Goal: Transaction & Acquisition: Purchase product/service

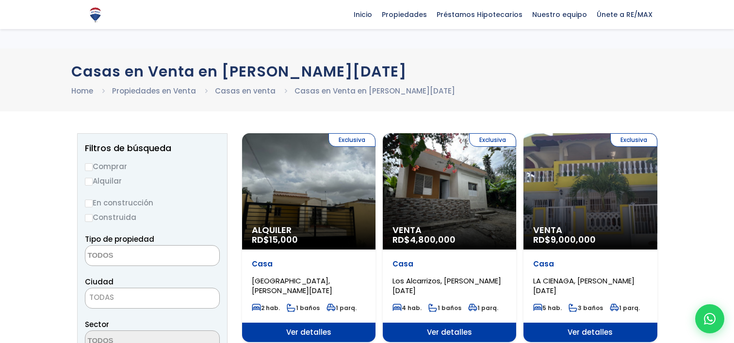
select select
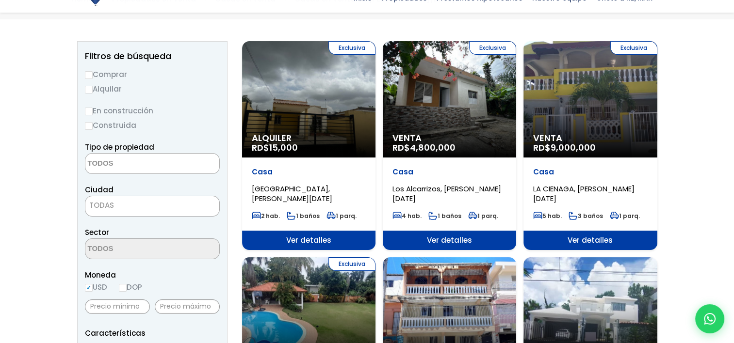
scroll to position [194, 0]
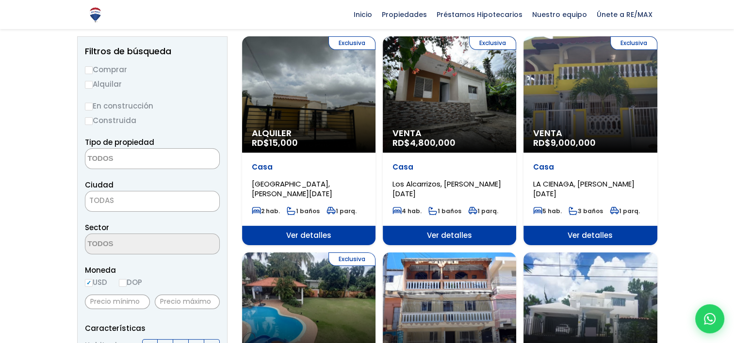
scroll to position [0, 0]
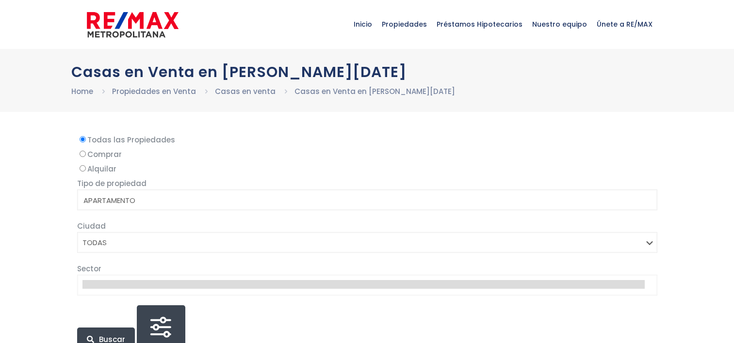
select select
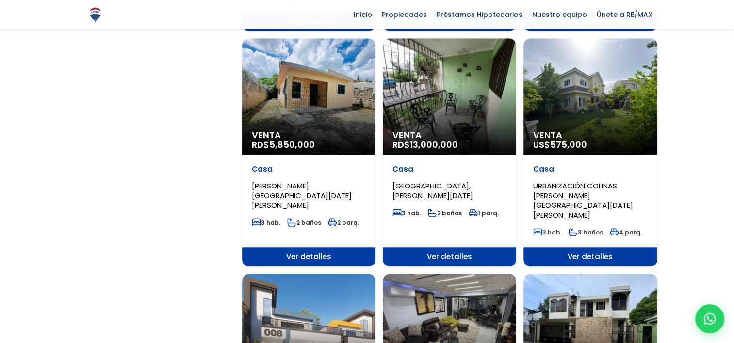
scroll to position [873, 0]
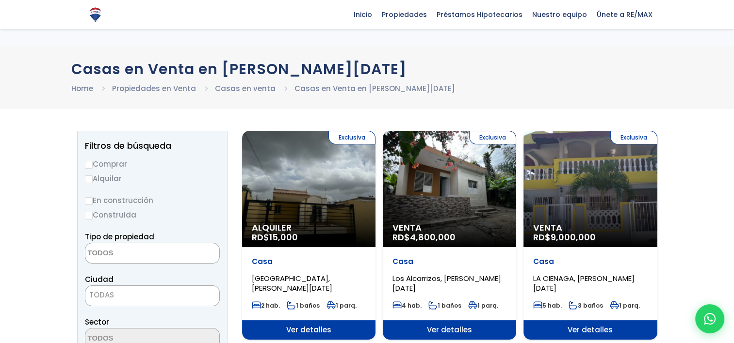
scroll to position [0, 0]
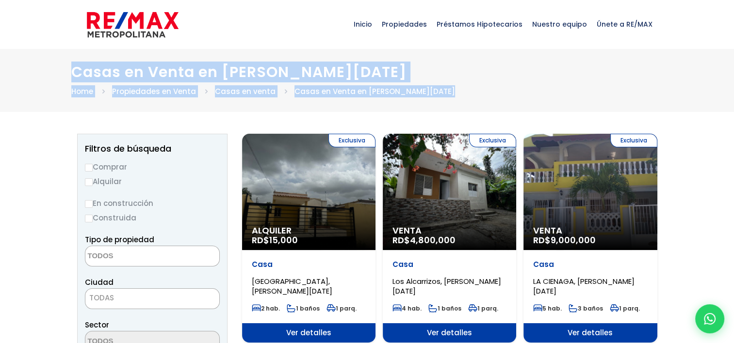
drag, startPoint x: 499, startPoint y: 91, endPoint x: 337, endPoint y: 58, distance: 165.6
click at [337, 58] on div "Casas en Venta en Santo Domingo Oeste Home Propiedades en Venta Casas en venta …" at bounding box center [367, 80] width 734 height 63
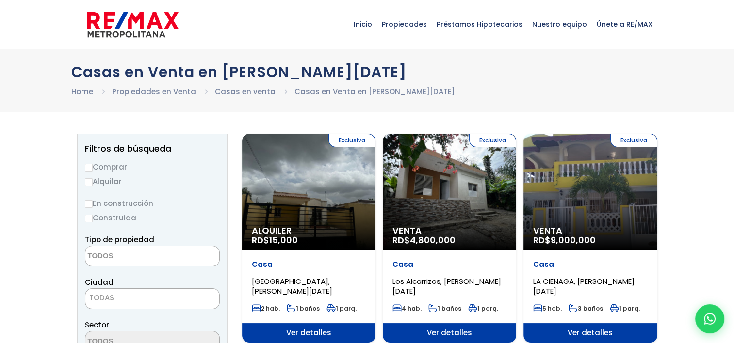
drag, startPoint x: 337, startPoint y: 58, endPoint x: 566, endPoint y: 88, distance: 231.3
click at [566, 88] on ul "Home Propiedades en Venta Casas en venta Casas en Venta en Santo Domingo Oeste" at bounding box center [366, 91] width 591 height 12
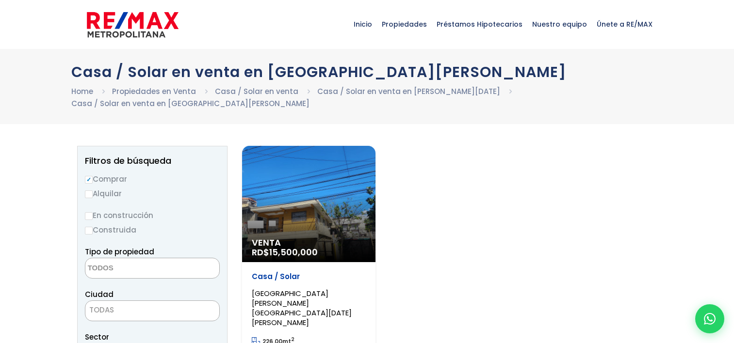
select select
click at [341, 208] on div "Venta RD$ 15,500,000" at bounding box center [308, 204] width 133 height 116
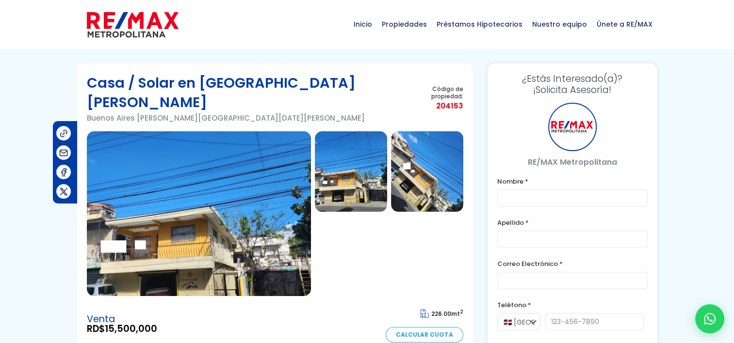
click at [238, 178] on img at bounding box center [199, 213] width 224 height 165
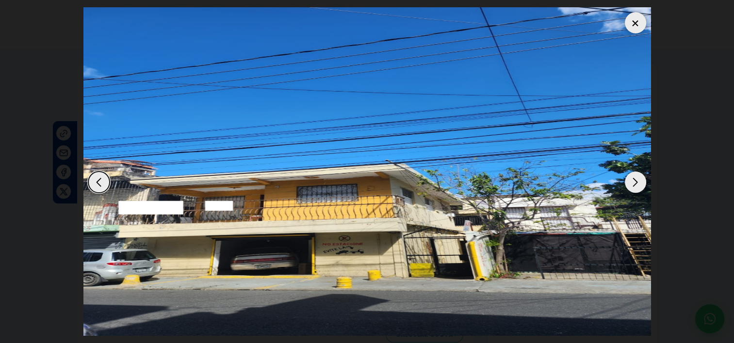
click at [631, 23] on div at bounding box center [634, 22] width 21 height 21
